Goal: Transaction & Acquisition: Purchase product/service

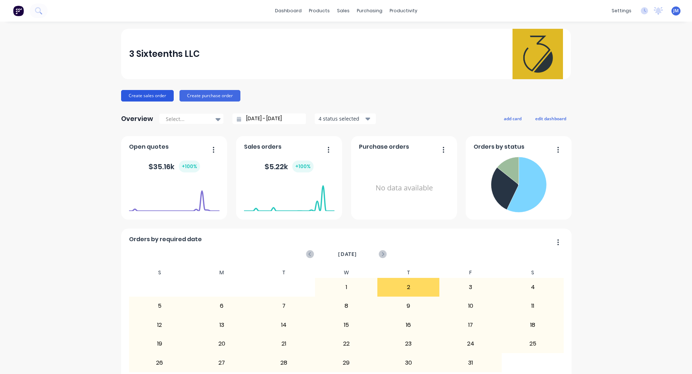
click at [145, 98] on button "Create sales order" at bounding box center [147, 96] width 53 height 12
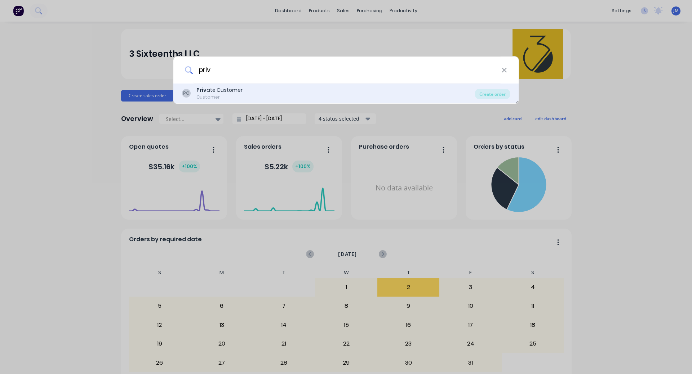
type input "priv"
click at [223, 90] on div "Priv ate Customer" at bounding box center [219, 90] width 46 height 8
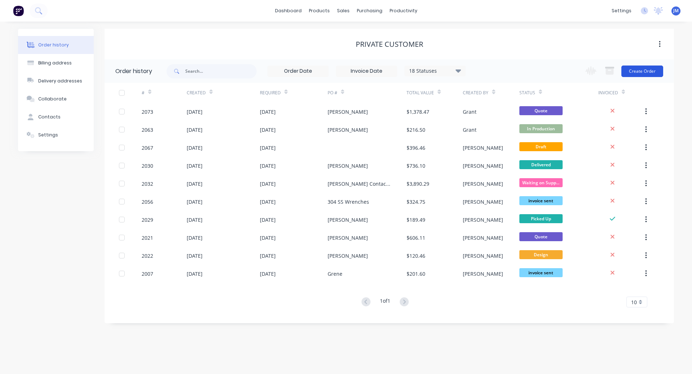
click at [654, 67] on button "Create Order" at bounding box center [642, 72] width 42 height 12
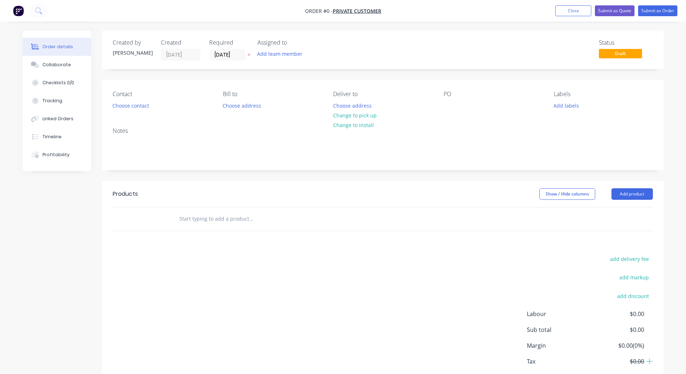
click at [192, 222] on input "text" at bounding box center [251, 219] width 144 height 14
click at [636, 193] on button "Add product" at bounding box center [632, 194] width 41 height 12
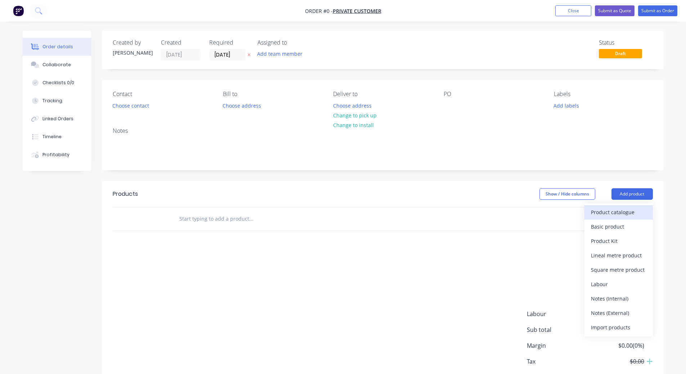
click at [628, 217] on div "Product catalogue" at bounding box center [618, 212] width 55 height 10
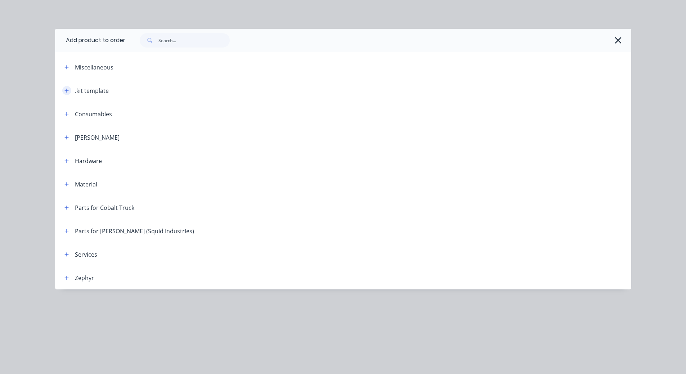
click at [70, 91] on button "button" at bounding box center [66, 90] width 9 height 9
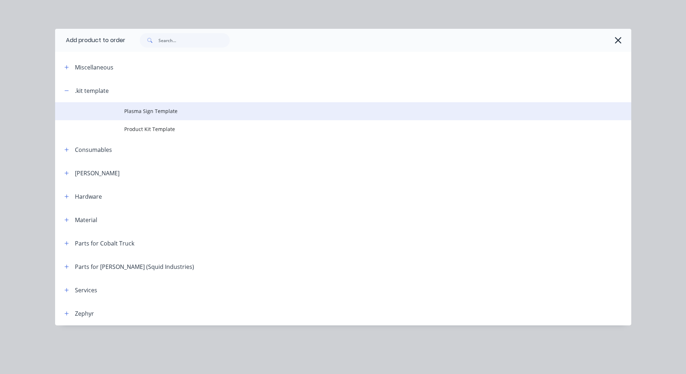
click at [159, 114] on span "Plasma Sign Template" at bounding box center [327, 111] width 406 height 8
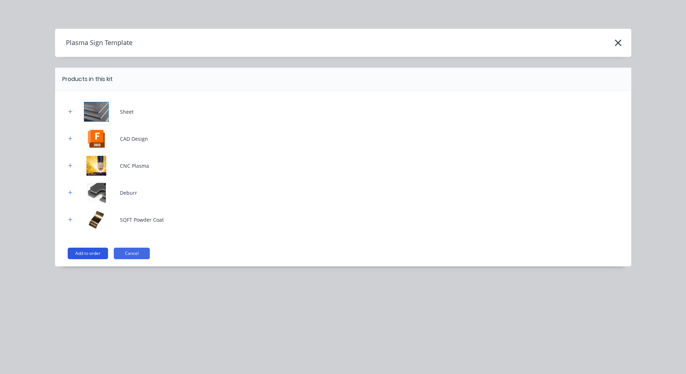
click at [92, 256] on button "Add to order" at bounding box center [88, 254] width 40 height 12
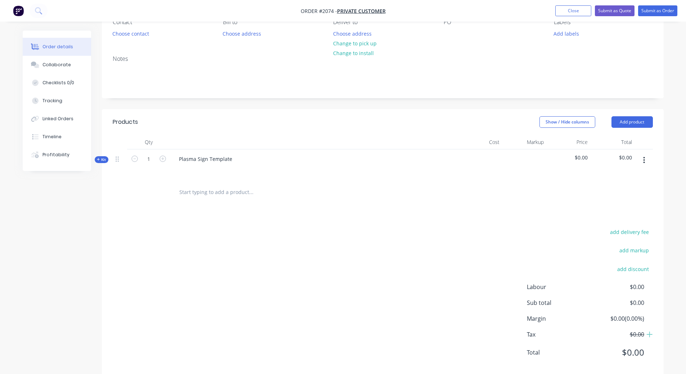
scroll to position [86, 0]
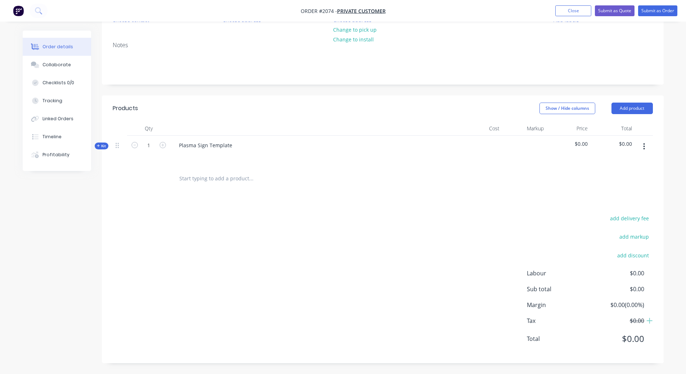
click at [101, 145] on span "Kit" at bounding box center [101, 145] width 9 height 5
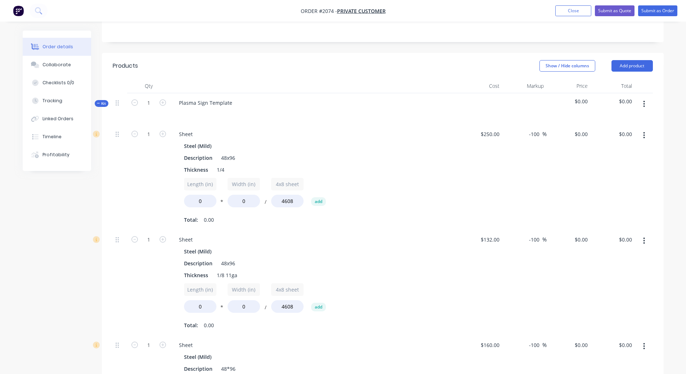
scroll to position [194, 0]
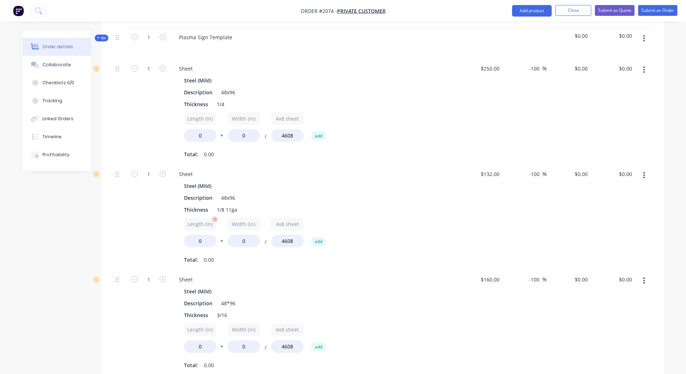
click at [202, 226] on input "Length (in)" at bounding box center [200, 224] width 32 height 13
type input "Length (in)"
click at [202, 241] on input "0" at bounding box center [200, 241] width 32 height 13
type input "16"
drag, startPoint x: 244, startPoint y: 246, endPoint x: 234, endPoint y: 245, distance: 10.1
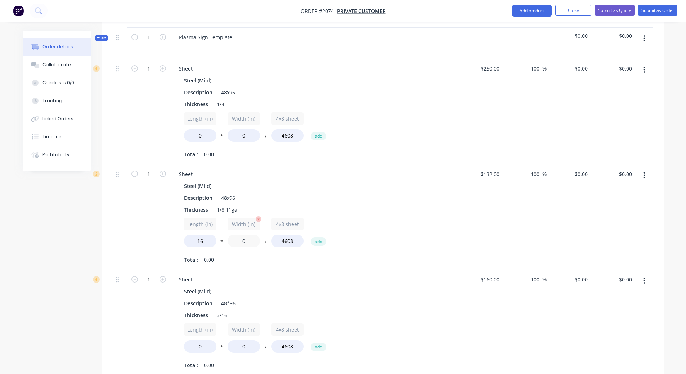
click at [234, 245] on input "0" at bounding box center [244, 241] width 32 height 13
type input "86"
click at [411, 214] on div "Thickness 1/8 11ga" at bounding box center [313, 210] width 264 height 10
click at [531, 172] on input "-100" at bounding box center [536, 174] width 14 height 10
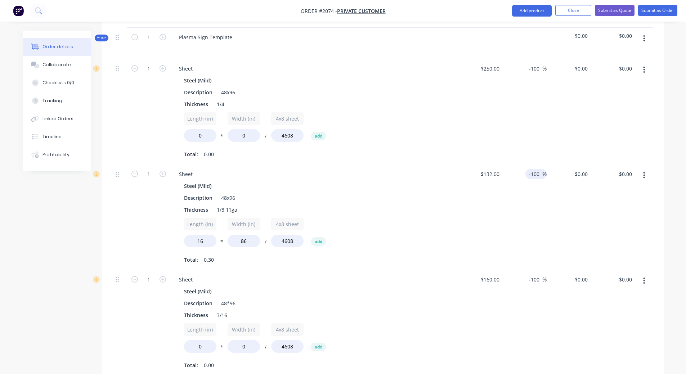
type input "-"
type input "200"
type input "$396.00"
type input "$118.25"
click at [528, 206] on div "200 200 %" at bounding box center [525, 218] width 44 height 106
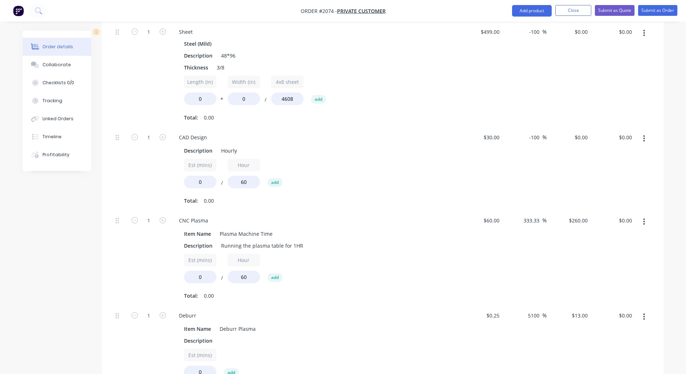
scroll to position [554, 0]
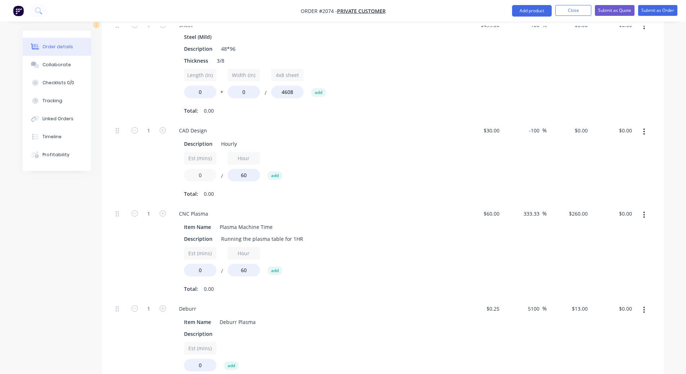
drag, startPoint x: 207, startPoint y: 177, endPoint x: 180, endPoint y: 176, distance: 27.0
click at [180, 176] on div "Description Hourly Est (mins) 0 / Hour 60 add Total: 0.00" at bounding box center [314, 168] width 282 height 62
type input "20"
click at [488, 178] on div "$30.00 $30.00" at bounding box center [481, 162] width 44 height 83
click at [529, 131] on input "-100" at bounding box center [536, 130] width 14 height 10
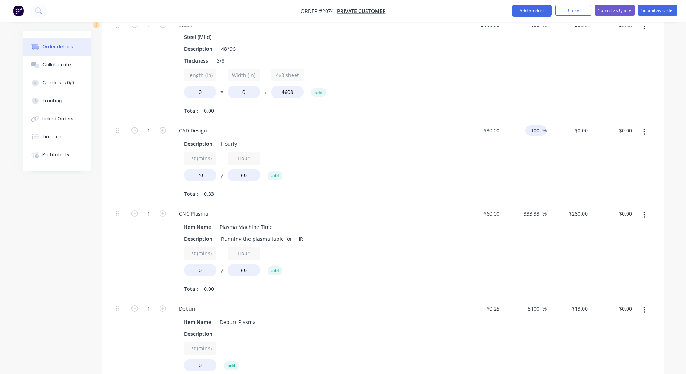
click at [529, 131] on input "-100" at bounding box center [536, 130] width 14 height 10
click at [534, 132] on input "-100" at bounding box center [536, 130] width 14 height 10
type input "200"
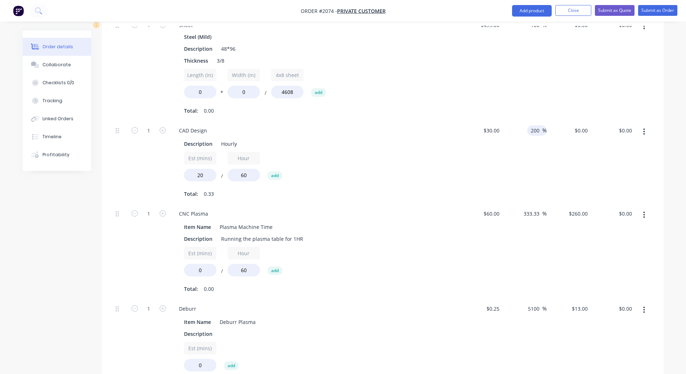
type input "$90.00"
type input "$30.00"
click at [462, 169] on div "$30.00 $30.00" at bounding box center [481, 162] width 44 height 83
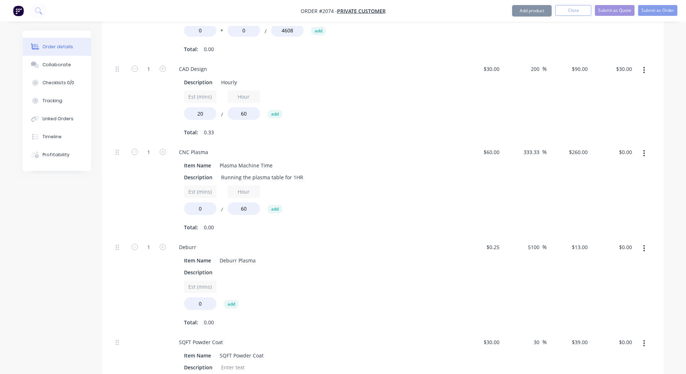
scroll to position [662, 0]
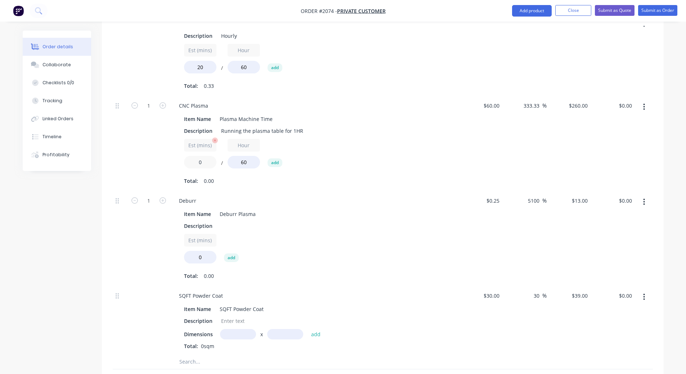
click at [193, 162] on input "0" at bounding box center [200, 162] width 32 height 13
click at [530, 105] on input "333.33" at bounding box center [532, 106] width 19 height 10
type input "150"
type input "$150.00"
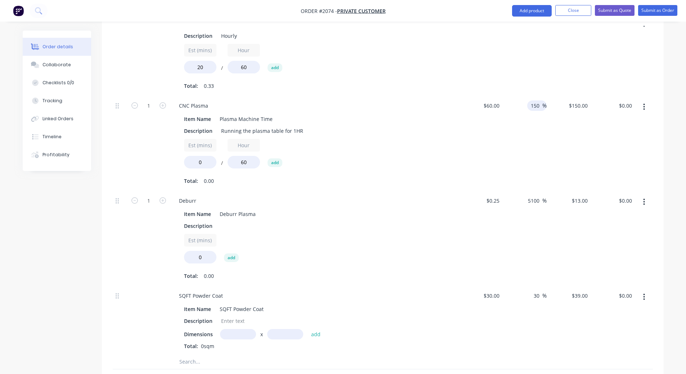
click at [500, 135] on div "$60.00 $60.00" at bounding box center [481, 143] width 44 height 95
drag, startPoint x: 205, startPoint y: 165, endPoint x: 197, endPoint y: 165, distance: 8.6
click at [197, 165] on input "0" at bounding box center [200, 162] width 32 height 13
type input "2"
type input "15"
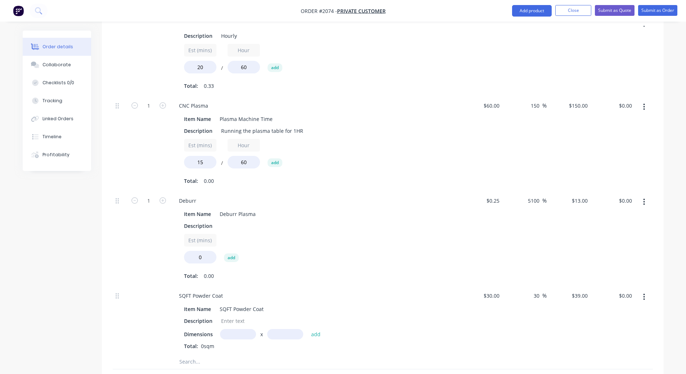
type input "$37.50"
click at [476, 128] on div "$60.00 $60.00" at bounding box center [481, 143] width 44 height 95
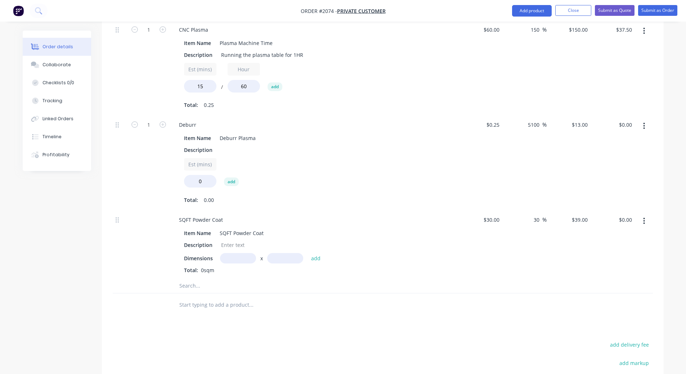
scroll to position [721, 0]
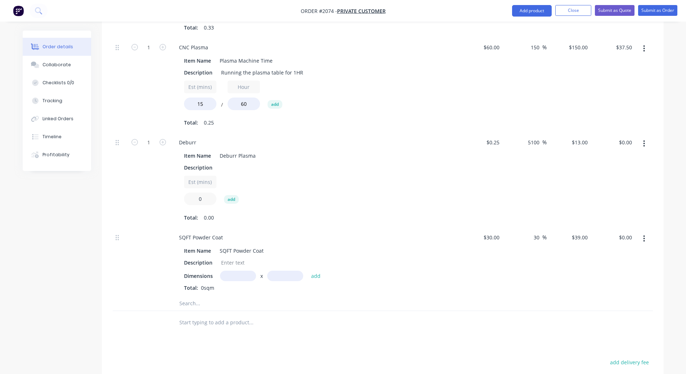
drag, startPoint x: 207, startPoint y: 199, endPoint x: 184, endPoint y: 198, distance: 23.1
click at [184, 198] on input "0" at bounding box center [200, 199] width 32 height 13
type input "20"
type input "$260.00"
click at [353, 183] on div "Est (mins) 20 add" at bounding box center [314, 192] width 261 height 32
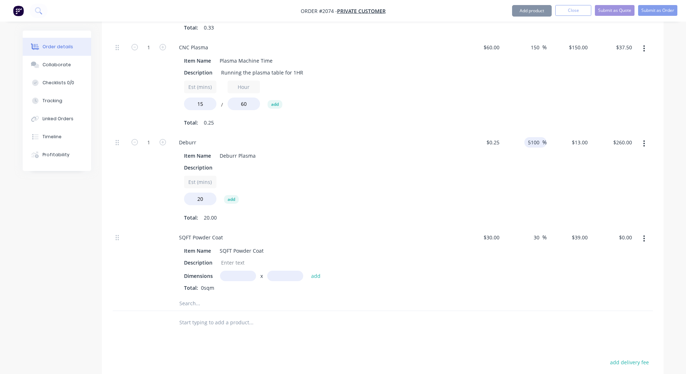
click at [530, 143] on input "5100" at bounding box center [535, 142] width 15 height 10
type input "100"
type input "$0.50"
type input "$10.00"
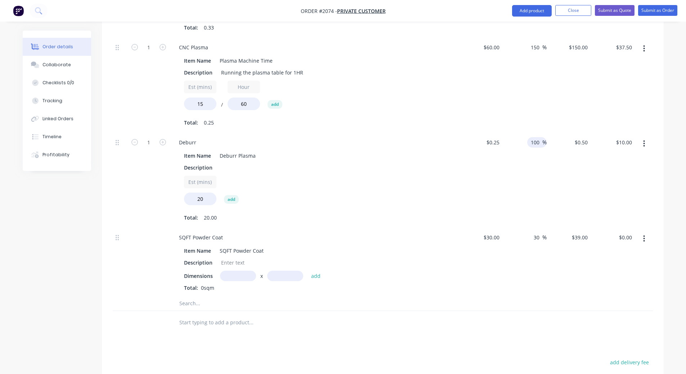
click at [541, 185] on div "100 100 %" at bounding box center [525, 180] width 44 height 95
click at [540, 141] on input "100" at bounding box center [536, 142] width 12 height 10
click at [539, 142] on input "100" at bounding box center [536, 142] width 12 height 10
type input "200"
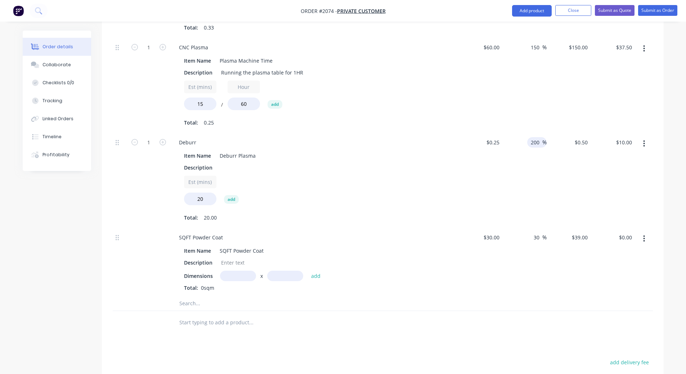
type input "$0.75"
type input "$15.00"
click at [479, 181] on div "$0.25 $0.25" at bounding box center [481, 180] width 44 height 95
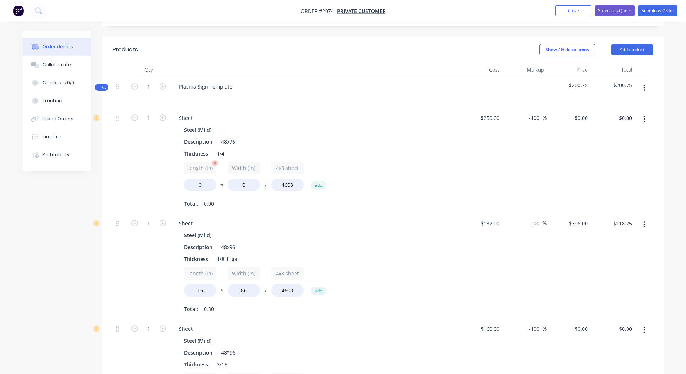
scroll to position [144, 0]
drag, startPoint x: 202, startPoint y: 185, endPoint x: 192, endPoint y: 185, distance: 9.4
click at [192, 185] on input "0" at bounding box center [200, 185] width 32 height 13
type input "16"
click at [289, 214] on div "Sheet Steel (Mild) Description 48x96 Thickness 1/8 11ga Length (in) 16 * Width …" at bounding box center [314, 267] width 288 height 106
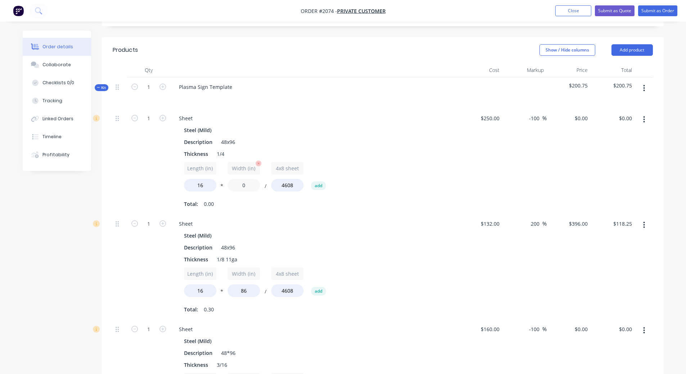
drag, startPoint x: 242, startPoint y: 186, endPoint x: 258, endPoint y: 187, distance: 15.5
click at [258, 187] on input "0" at bounding box center [244, 185] width 32 height 13
type input "86"
click at [410, 221] on div "Sheet" at bounding box center [314, 224] width 282 height 10
click at [540, 115] on input "-100" at bounding box center [536, 118] width 14 height 10
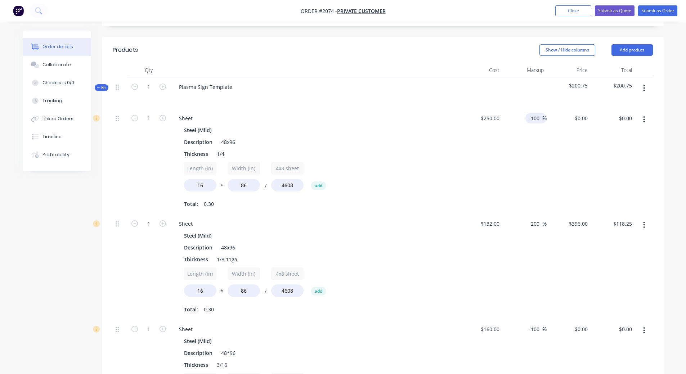
click at [540, 115] on input "-100" at bounding box center [536, 118] width 14 height 10
click at [540, 116] on input "-100" at bounding box center [536, 118] width 14 height 10
type input "200"
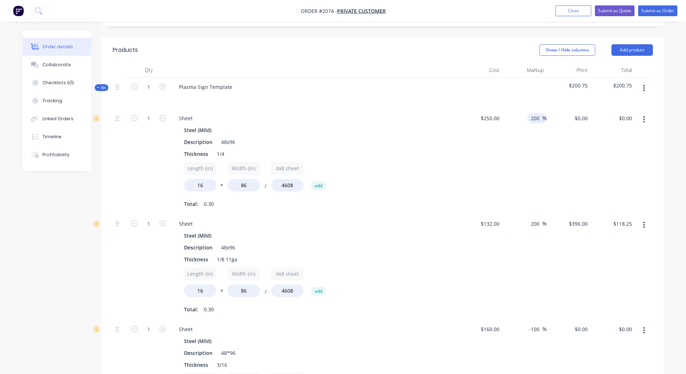
type input "$750.00"
type input "$223.95"
click at [509, 150] on div "200 200 %" at bounding box center [525, 162] width 44 height 106
click at [135, 226] on icon "button" at bounding box center [135, 224] width 6 height 6
type input "0"
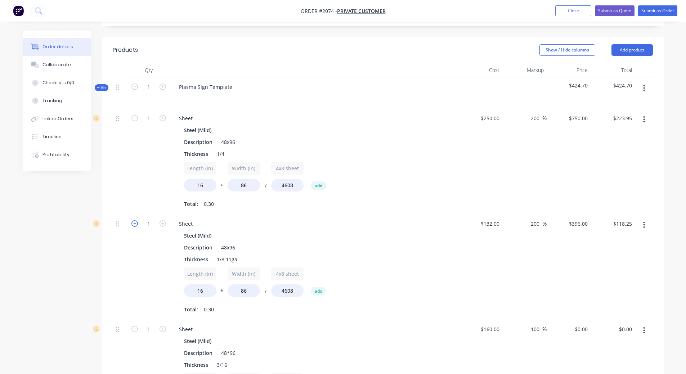
type input "$0.00"
click at [332, 239] on div "Steel (Mild)" at bounding box center [314, 236] width 261 height 10
click at [542, 117] on input "200" at bounding box center [536, 118] width 12 height 10
type input "250"
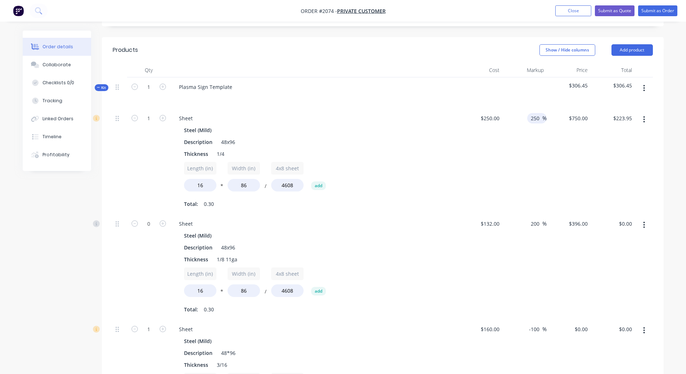
type input "$875.00"
type input "$261.28"
click at [590, 179] on div "$875.00 $750.00" at bounding box center [569, 162] width 44 height 106
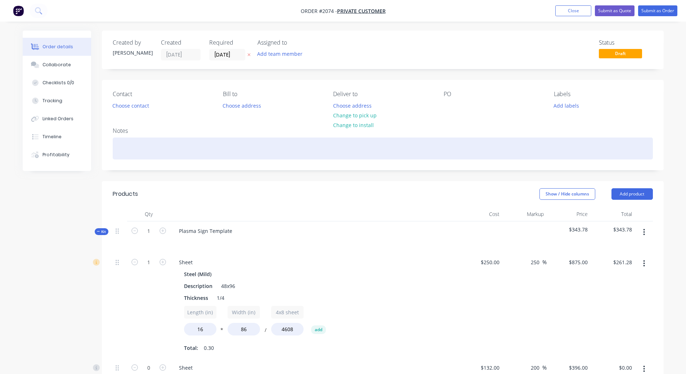
click at [191, 154] on div at bounding box center [383, 149] width 540 height 22
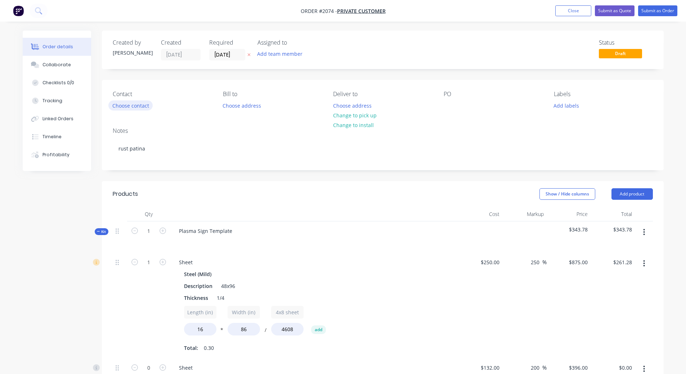
click at [144, 106] on button "Choose contact" at bounding box center [130, 106] width 44 height 10
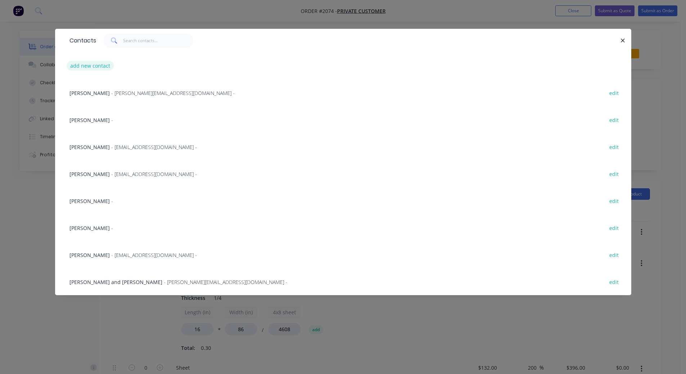
click at [89, 63] on button "add new contact" at bounding box center [91, 66] width 48 height 10
select select "US"
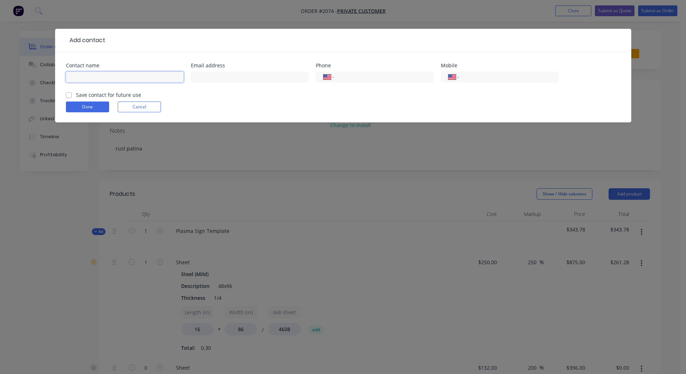
click at [115, 73] on input "text" at bounding box center [125, 77] width 118 height 11
type input "[PERSON_NAME]"
click at [158, 106] on button "Cancel" at bounding box center [139, 107] width 43 height 11
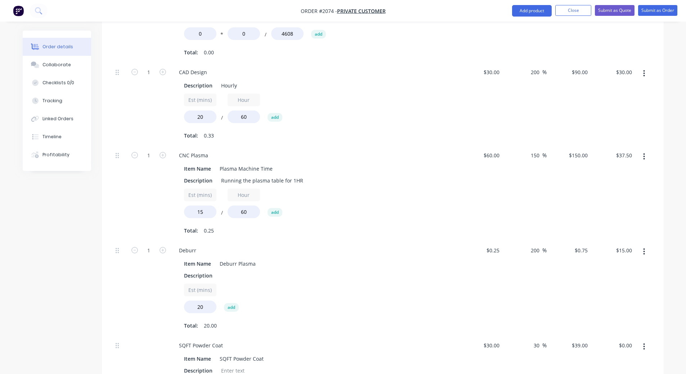
scroll to position [577, 0]
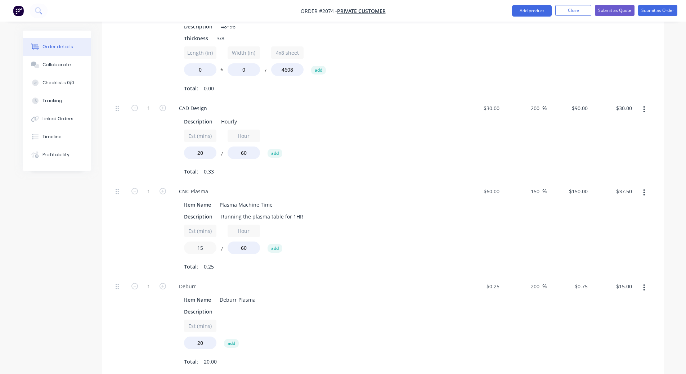
drag, startPoint x: 208, startPoint y: 250, endPoint x: 178, endPoint y: 250, distance: 29.9
click at [178, 250] on div "Item Name Plasma Machine Time Description Running the plasma table for 1HR Est …" at bounding box center [314, 235] width 282 height 74
type input "30"
type input "$75.00"
click at [494, 246] on div "$60.00 $60.00" at bounding box center [481, 229] width 44 height 95
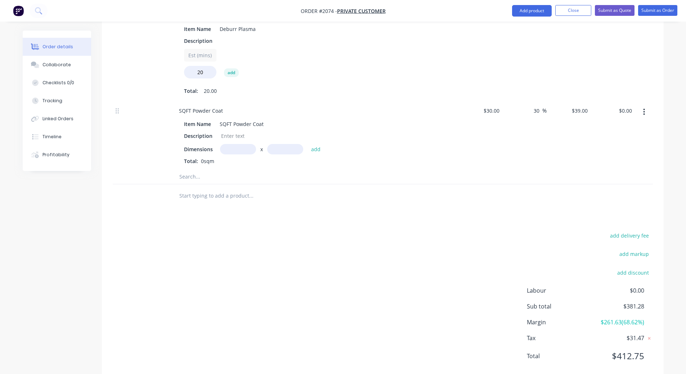
scroll to position [865, 0]
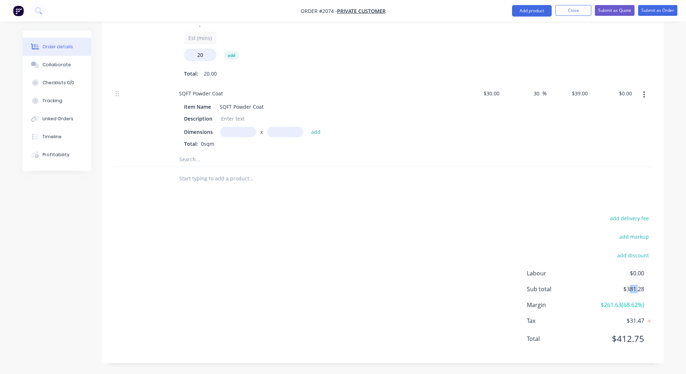
drag, startPoint x: 631, startPoint y: 290, endPoint x: 639, endPoint y: 290, distance: 7.6
click at [639, 290] on span "$381.28" at bounding box center [617, 289] width 53 height 9
click at [642, 299] on div "Labour $0.00 Sub total $381.28 Margin $261.63 ( 68.62 %) Tax $31.47 Total $412.…" at bounding box center [590, 311] width 126 height 84
click at [631, 290] on span "$381.28" at bounding box center [617, 289] width 53 height 9
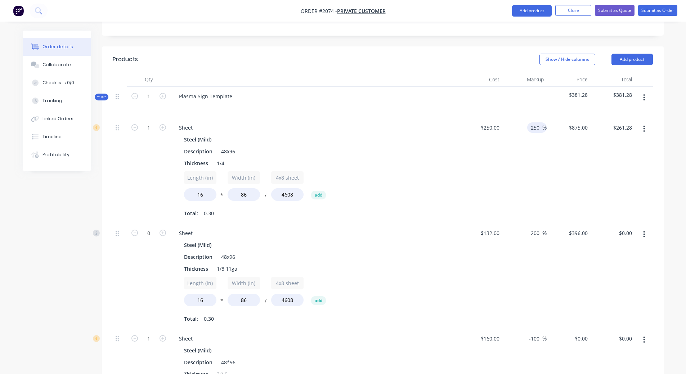
scroll to position [72, 0]
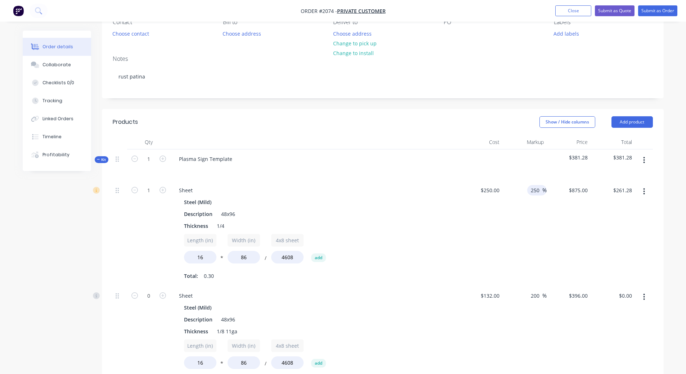
click at [533, 189] on input "250" at bounding box center [536, 190] width 12 height 10
click at [534, 190] on input "250" at bounding box center [536, 190] width 12 height 10
type input "240"
type input "$850.00"
type input "$253.81"
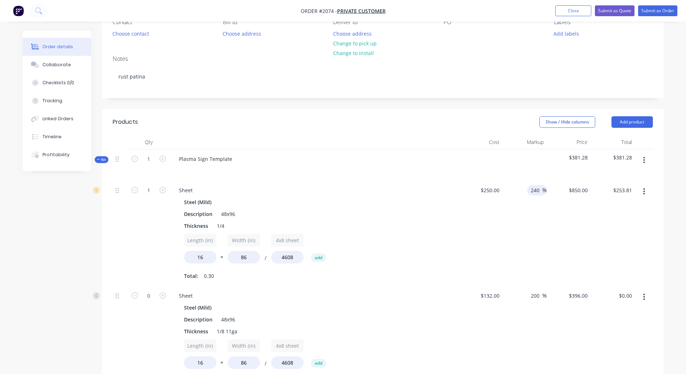
click at [600, 246] on div "$253.81 $261.28" at bounding box center [613, 234] width 44 height 106
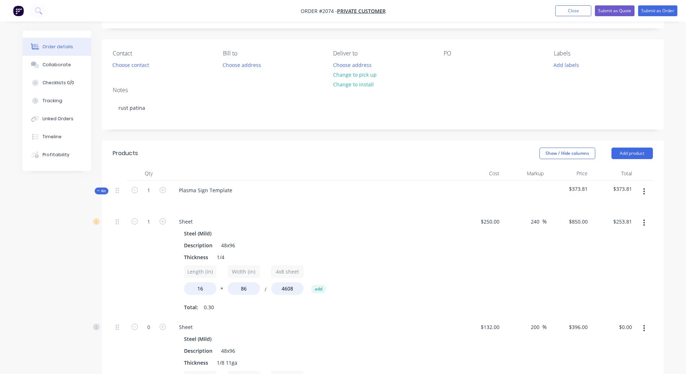
scroll to position [0, 0]
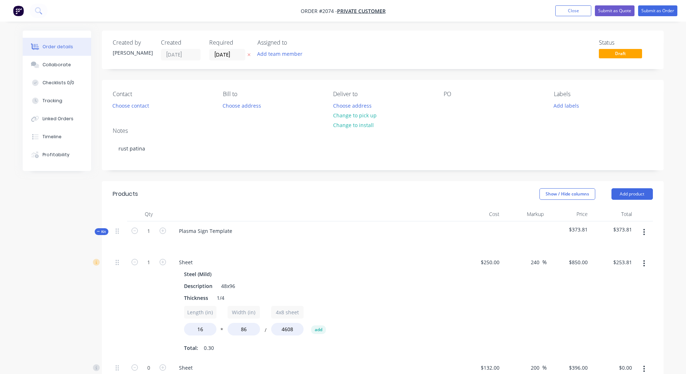
click at [99, 233] on icon "button" at bounding box center [98, 232] width 3 height 4
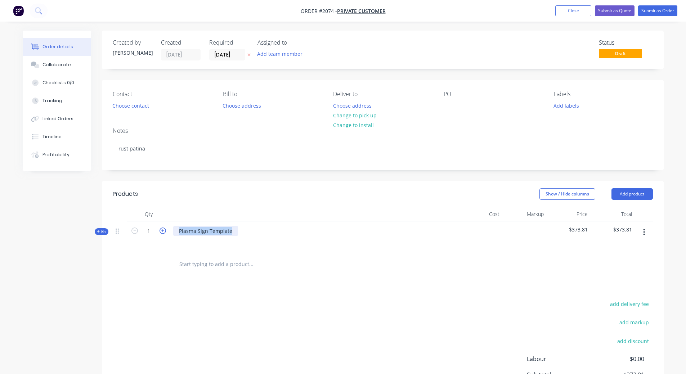
drag, startPoint x: 232, startPoint y: 230, endPoint x: 166, endPoint y: 230, distance: 66.7
click at [166, 230] on div "Kit 1 Plasma Sign Template $373.81 $373.81" at bounding box center [383, 237] width 540 height 31
click at [386, 246] on div at bounding box center [314, 241] width 282 height 10
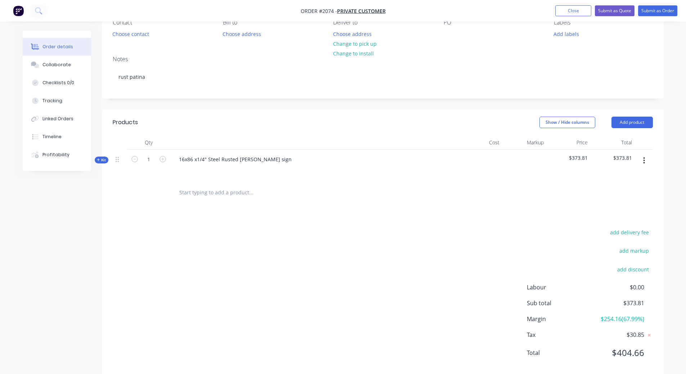
scroll to position [72, 0]
click at [579, 161] on div "$373.81" at bounding box center [569, 165] width 44 height 31
click at [579, 159] on span "$373.81" at bounding box center [569, 158] width 39 height 8
click at [101, 159] on span "Kit" at bounding box center [101, 159] width 9 height 5
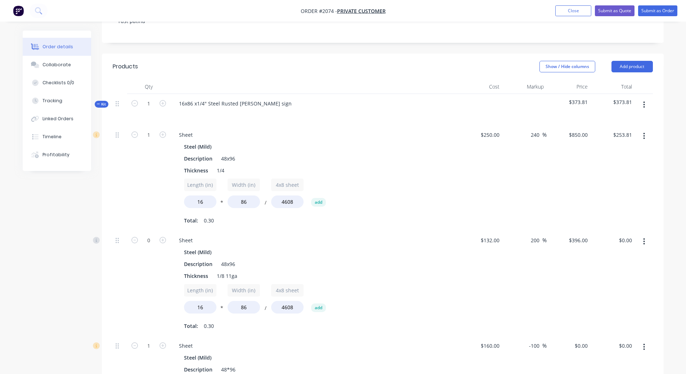
scroll to position [144, 0]
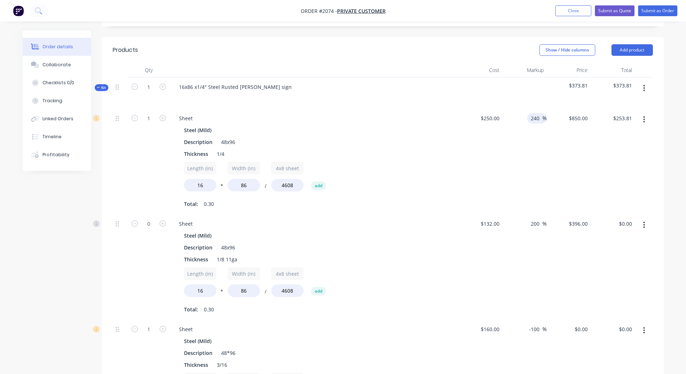
click at [539, 117] on input "240" at bounding box center [536, 118] width 12 height 10
type input "241"
type input "$852.50"
type input "$254.56"
click at [472, 152] on div "$250.00 $250.00" at bounding box center [481, 162] width 44 height 106
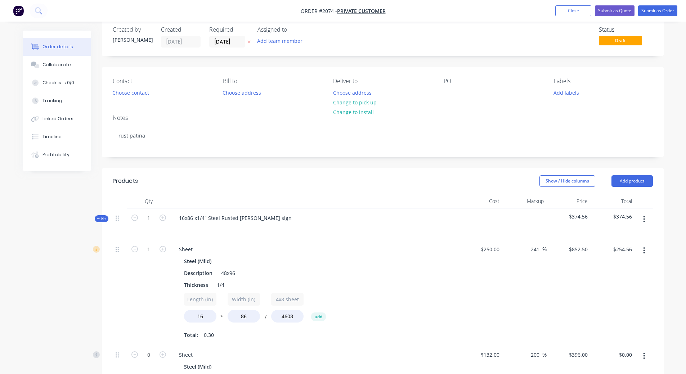
scroll to position [0, 0]
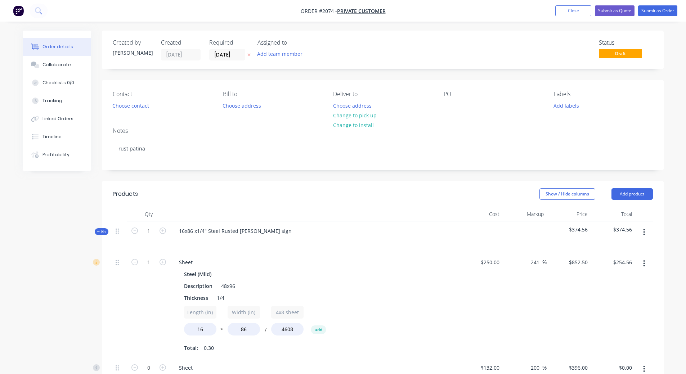
click at [103, 234] on span "Kit" at bounding box center [101, 231] width 9 height 5
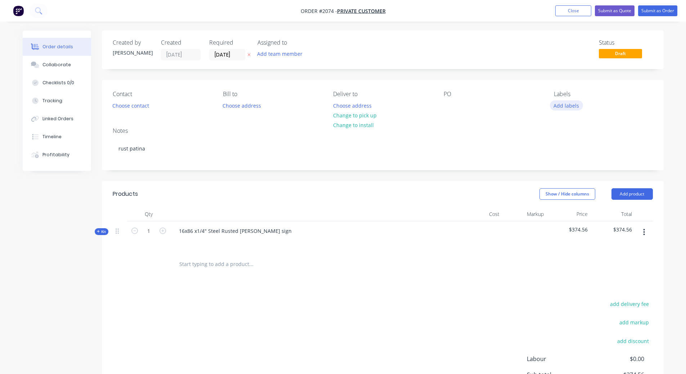
click at [570, 103] on button "Add labels" at bounding box center [566, 106] width 33 height 10
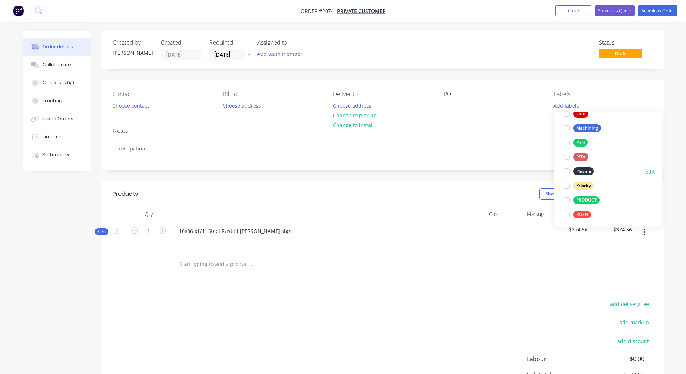
scroll to position [187, 0]
click at [566, 170] on div at bounding box center [567, 170] width 14 height 14
click at [567, 210] on div at bounding box center [567, 210] width 14 height 14
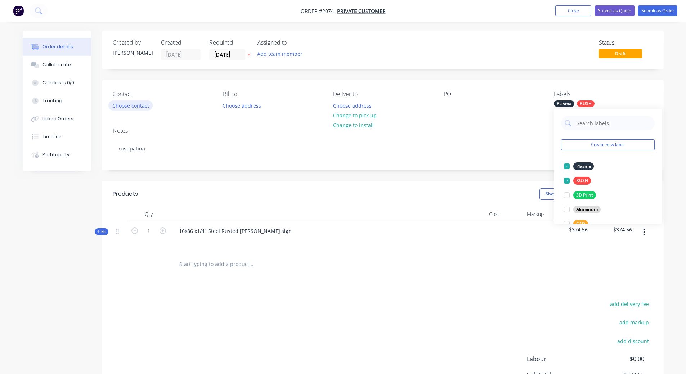
click at [134, 106] on button "Choose contact" at bounding box center [130, 106] width 44 height 10
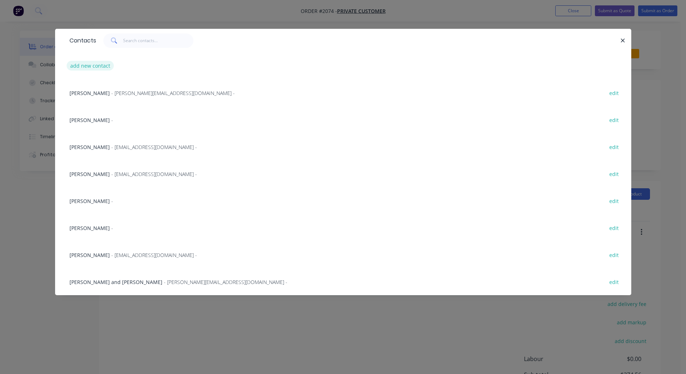
click at [104, 64] on button "add new contact" at bounding box center [91, 66] width 48 height 10
select select "US"
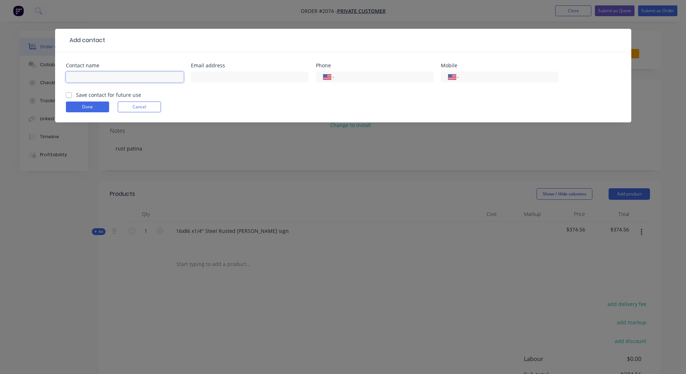
click at [119, 80] on input "text" at bounding box center [125, 77] width 118 height 11
type input "[PERSON_NAME]"
click at [206, 77] on input "text" at bounding box center [250, 77] width 118 height 11
type input "[EMAIL_ADDRESS][DOMAIN_NAME]"
click at [383, 78] on input "tel" at bounding box center [382, 77] width 86 height 8
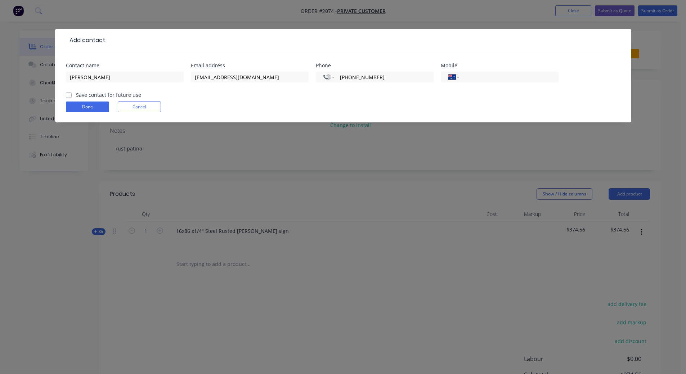
click at [375, 100] on form "Contact name [PERSON_NAME] Email address [EMAIL_ADDRESS][DOMAIN_NAME] Phone Int…" at bounding box center [343, 92] width 555 height 59
click at [344, 76] on input "[PHONE_NUMBER]" at bounding box center [382, 77] width 86 height 8
type input "[PHONE_NUMBER]"
click at [348, 86] on div "International [GEOGRAPHIC_DATA] [GEOGRAPHIC_DATA] [GEOGRAPHIC_DATA] [GEOGRAPHIC…" at bounding box center [375, 80] width 118 height 21
click at [76, 95] on label "Save contact for future use" at bounding box center [108, 95] width 65 height 8
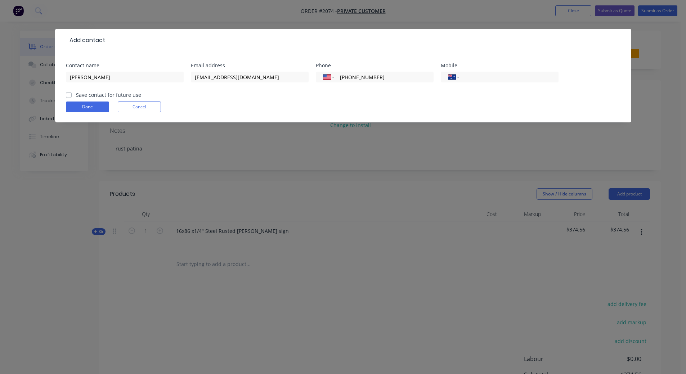
click at [70, 95] on input "Save contact for future use" at bounding box center [69, 94] width 6 height 7
checkbox input "true"
click at [91, 110] on button "Done" at bounding box center [87, 107] width 43 height 11
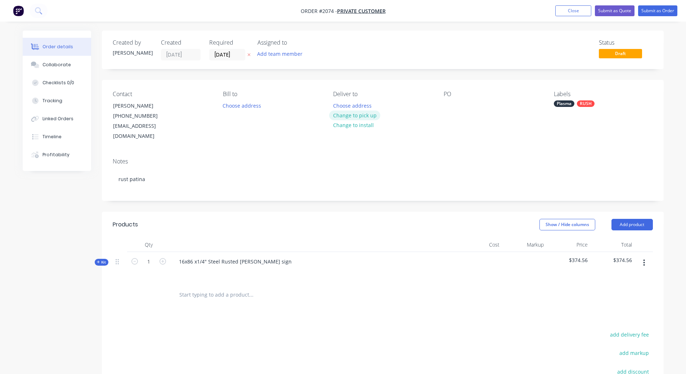
click at [365, 117] on button "Change to pick up" at bounding box center [354, 116] width 51 height 10
click at [449, 102] on div at bounding box center [450, 106] width 12 height 10
click at [484, 130] on div "PO Rusted 1/4" Sign" at bounding box center [493, 116] width 99 height 51
click at [479, 107] on div "Rusted 1/4" Sign" at bounding box center [470, 106] width 52 height 10
click at [488, 126] on div "PO Rusted 1/4" Sign" at bounding box center [493, 116] width 99 height 51
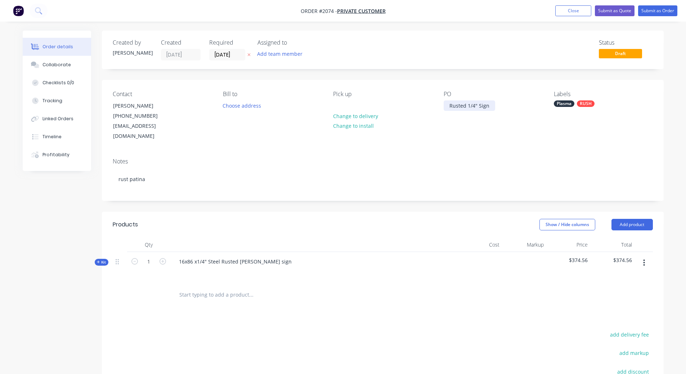
click at [448, 106] on div "Rusted 1/4" Sign" at bounding box center [470, 106] width 52 height 10
click at [463, 117] on div "PO [PERSON_NAME]" at bounding box center [493, 116] width 99 height 51
click at [655, 14] on button "Submit as Order" at bounding box center [657, 10] width 39 height 11
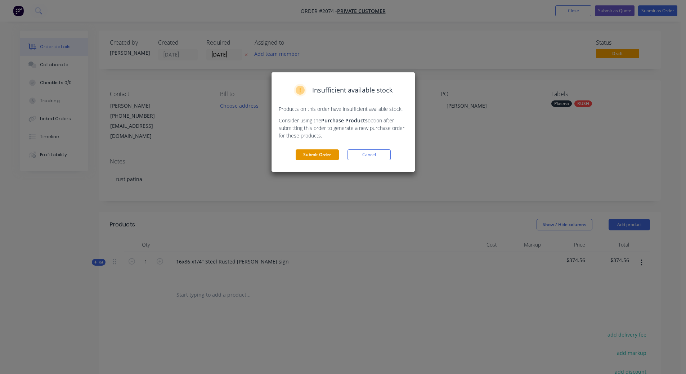
click at [329, 156] on button "Submit Order" at bounding box center [317, 155] width 43 height 11
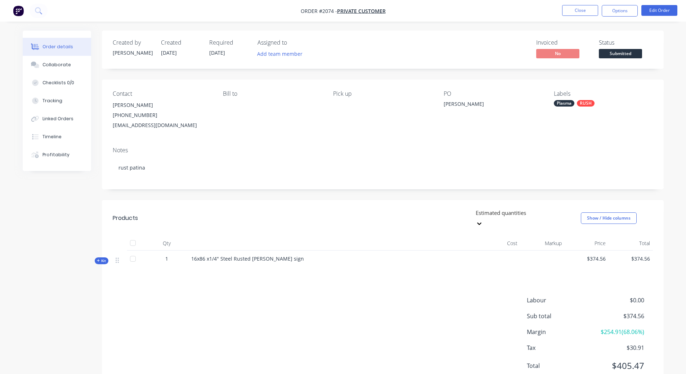
click at [627, 54] on span "Submitted" at bounding box center [620, 53] width 43 height 9
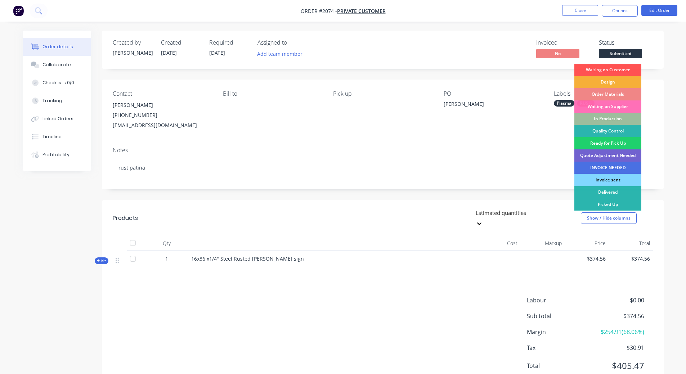
click at [619, 119] on div "In Production" at bounding box center [608, 119] width 67 height 12
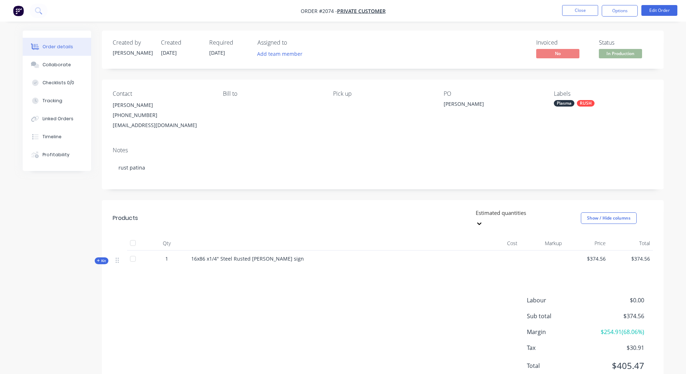
click at [570, 137] on div "Contact [PERSON_NAME] [PHONE_NUMBER] [EMAIL_ADDRESS][DOMAIN_NAME] [PERSON_NAME]…" at bounding box center [383, 111] width 562 height 62
drag, startPoint x: 166, startPoint y: 124, endPoint x: 110, endPoint y: 129, distance: 56.4
click at [110, 129] on div "Contact [PERSON_NAME] [PHONE_NUMBER] [EMAIL_ADDRESS][DOMAIN_NAME] [PERSON_NAME]…" at bounding box center [383, 111] width 562 height 62
copy div "[EMAIL_ADDRESS][DOMAIN_NAME]"
drag, startPoint x: 139, startPoint y: 116, endPoint x: 107, endPoint y: 116, distance: 32.4
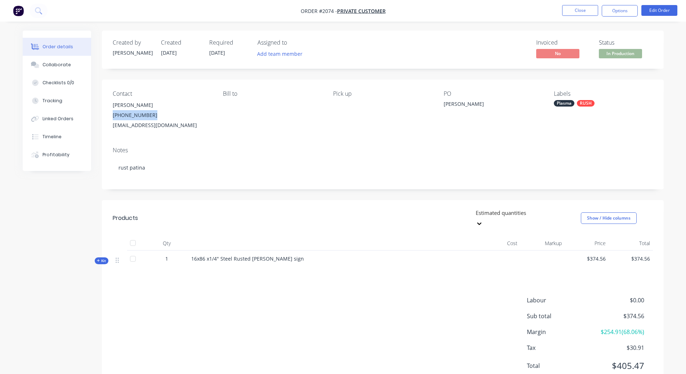
click at [107, 116] on div "Contact [PERSON_NAME] [PHONE_NUMBER] [EMAIL_ADDRESS][DOMAIN_NAME] [PERSON_NAME]…" at bounding box center [383, 111] width 562 height 62
copy div "[PHONE_NUMBER]"
drag, startPoint x: 190, startPoint y: 249, endPoint x: 303, endPoint y: 251, distance: 113.2
click at [303, 251] on div "16x86 x1/4" Steel Rusted [PERSON_NAME] sign" at bounding box center [332, 262] width 288 height 22
copy span "16x86 x1/4" Steel Rusted [PERSON_NAME] sign"
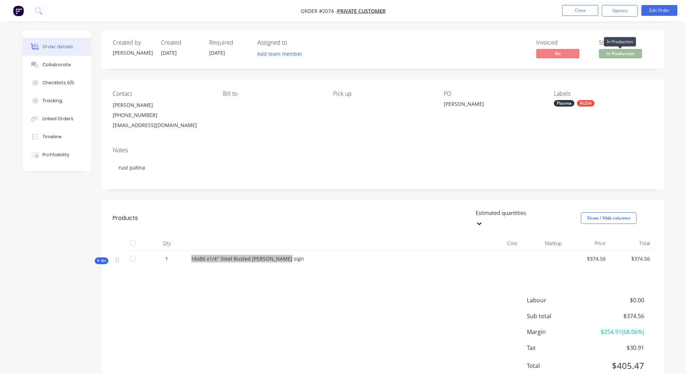
click at [627, 51] on span "In Production" at bounding box center [620, 53] width 43 height 9
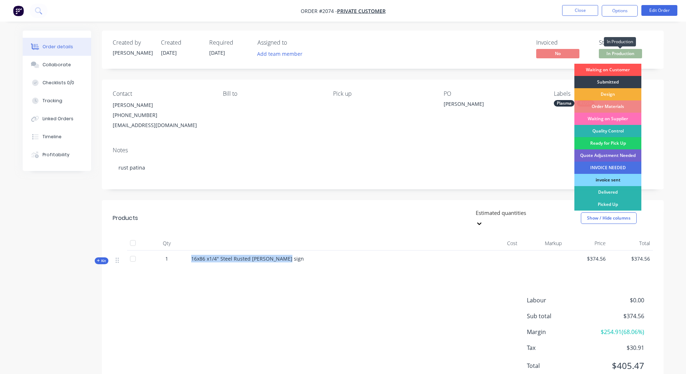
click at [627, 51] on span "In Production" at bounding box center [620, 53] width 43 height 9
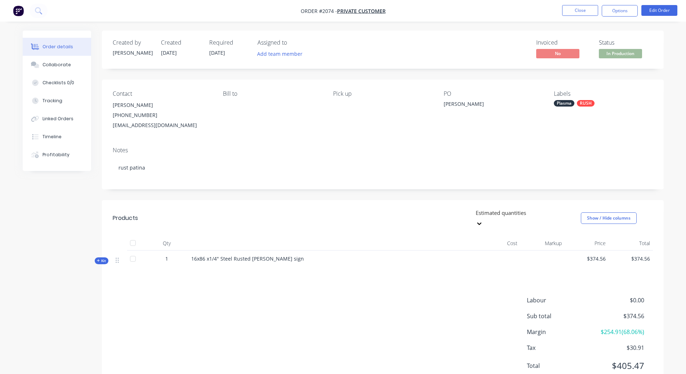
click at [635, 99] on div "Labels Plasma RUSH" at bounding box center [603, 110] width 99 height 40
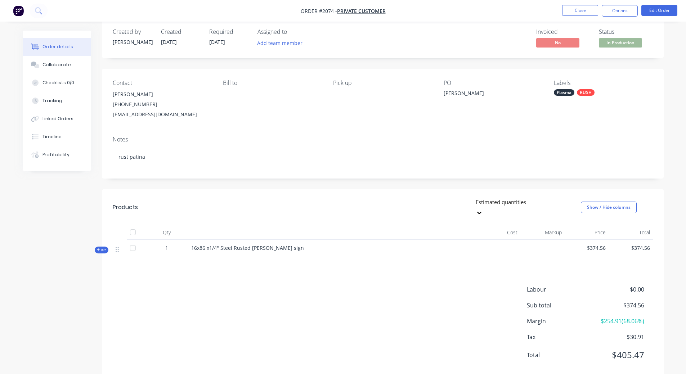
scroll to position [17, 0]
